Goal: Task Accomplishment & Management: Use online tool/utility

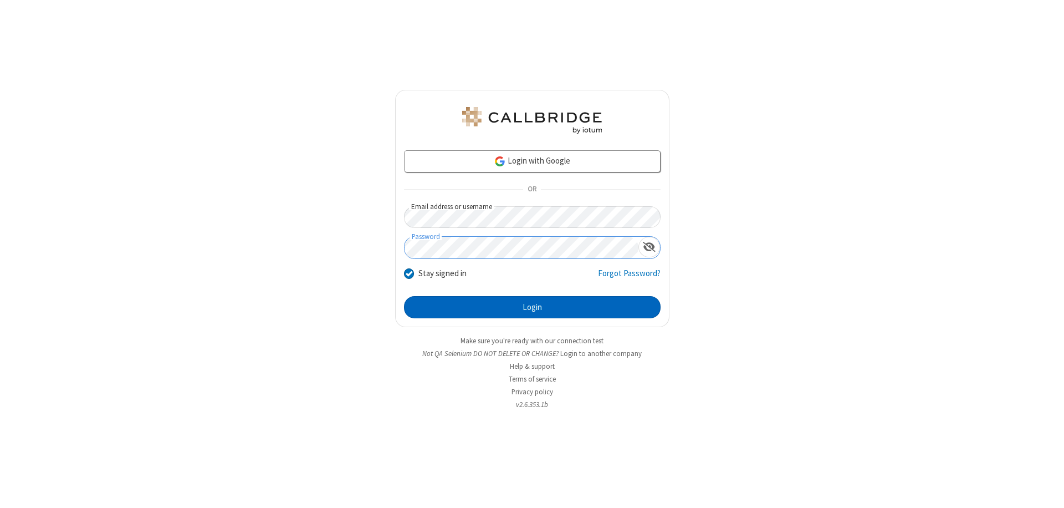
click at [532, 307] on button "Login" at bounding box center [532, 307] width 257 height 22
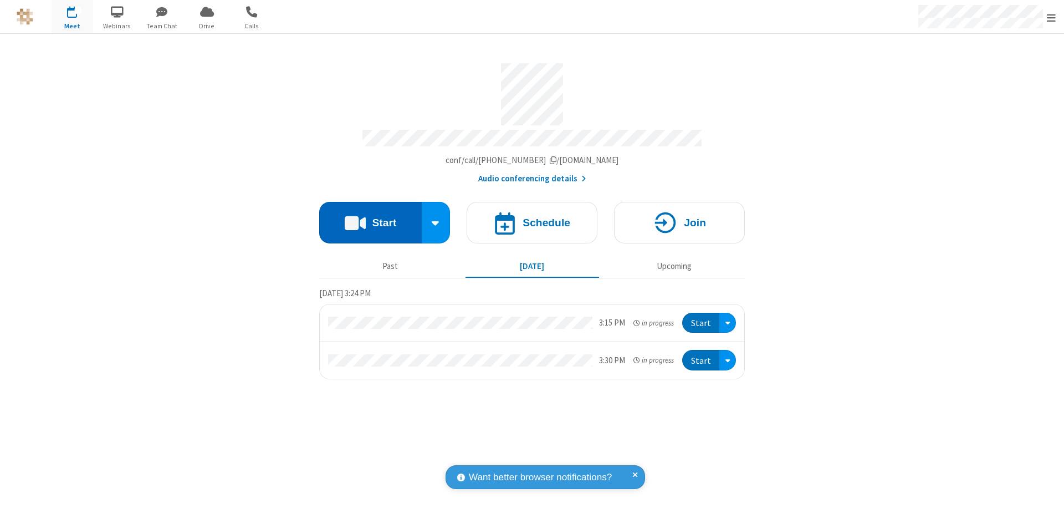
click at [370, 217] on button "Start" at bounding box center [370, 223] width 103 height 42
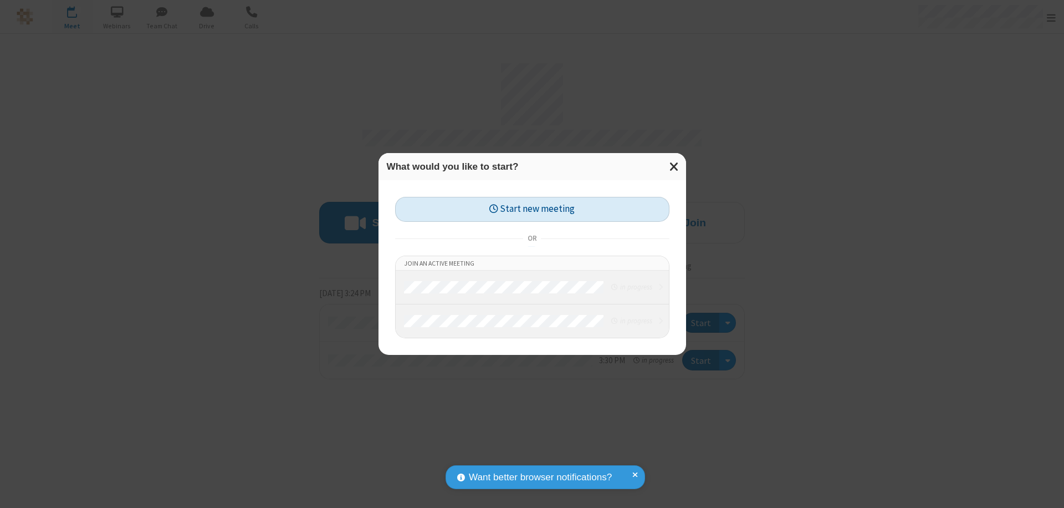
click at [532, 209] on button "Start new meeting" at bounding box center [532, 209] width 274 height 25
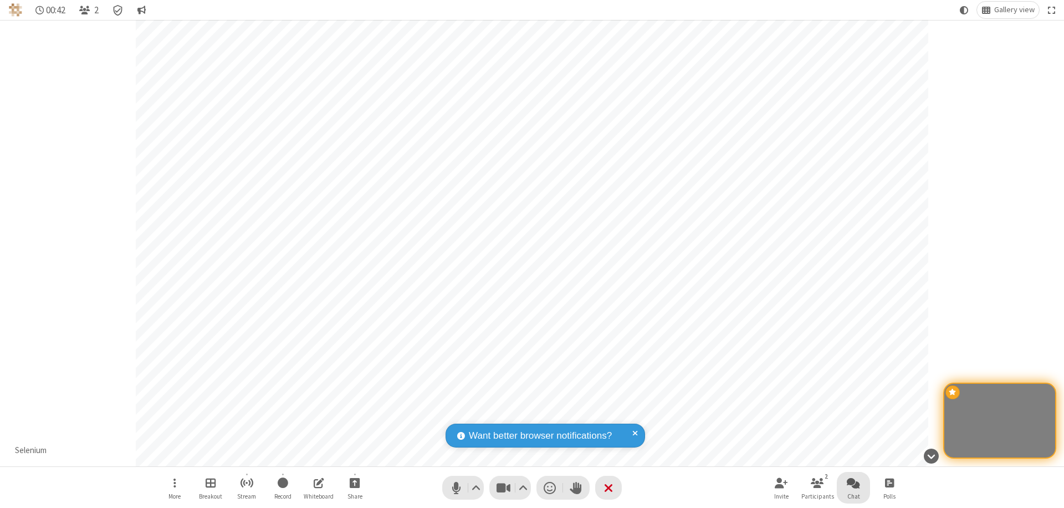
click at [853, 482] on span "Open chat" at bounding box center [853, 482] width 13 height 14
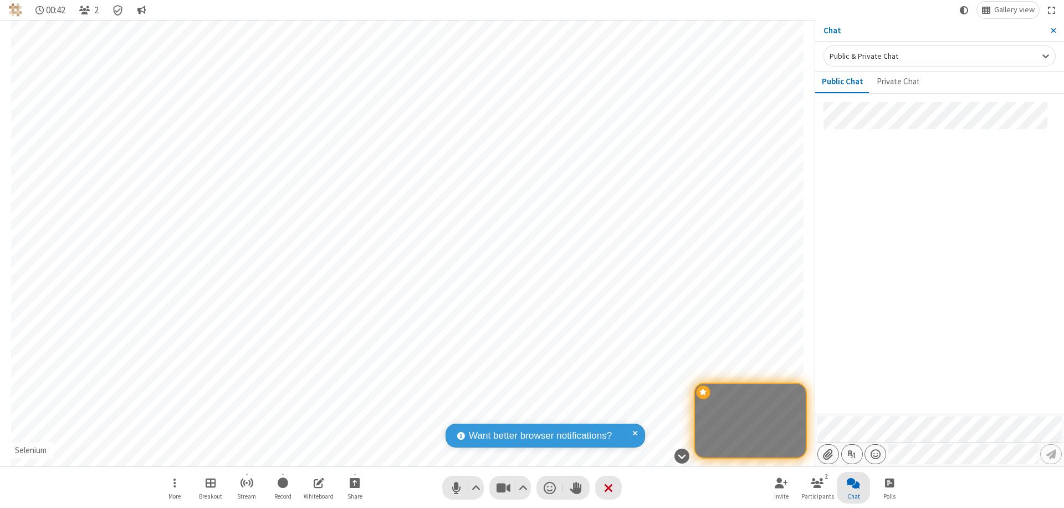
type input "C:\fakepath\doc_test.docx"
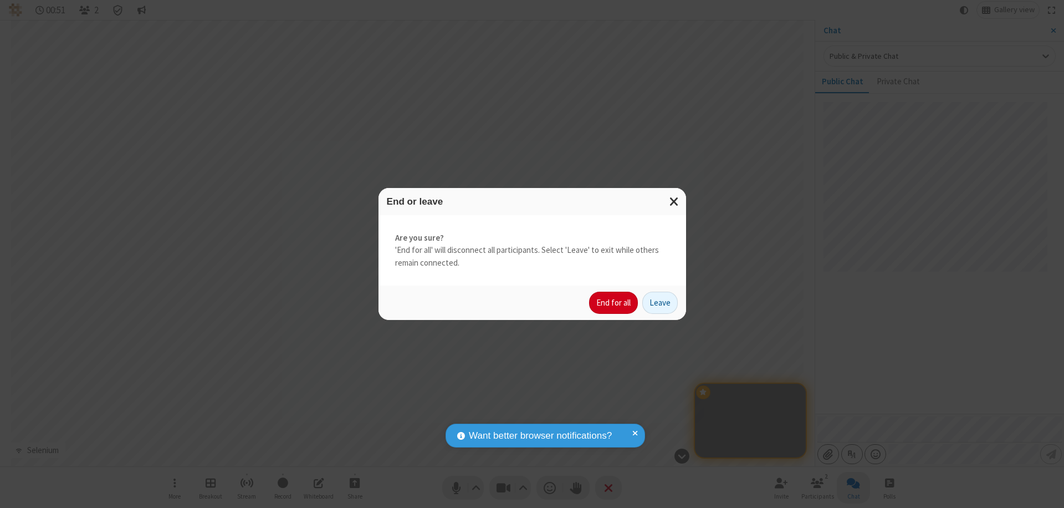
click at [614, 303] on button "End for all" at bounding box center [613, 302] width 49 height 22
